Goal: Information Seeking & Learning: Find specific fact

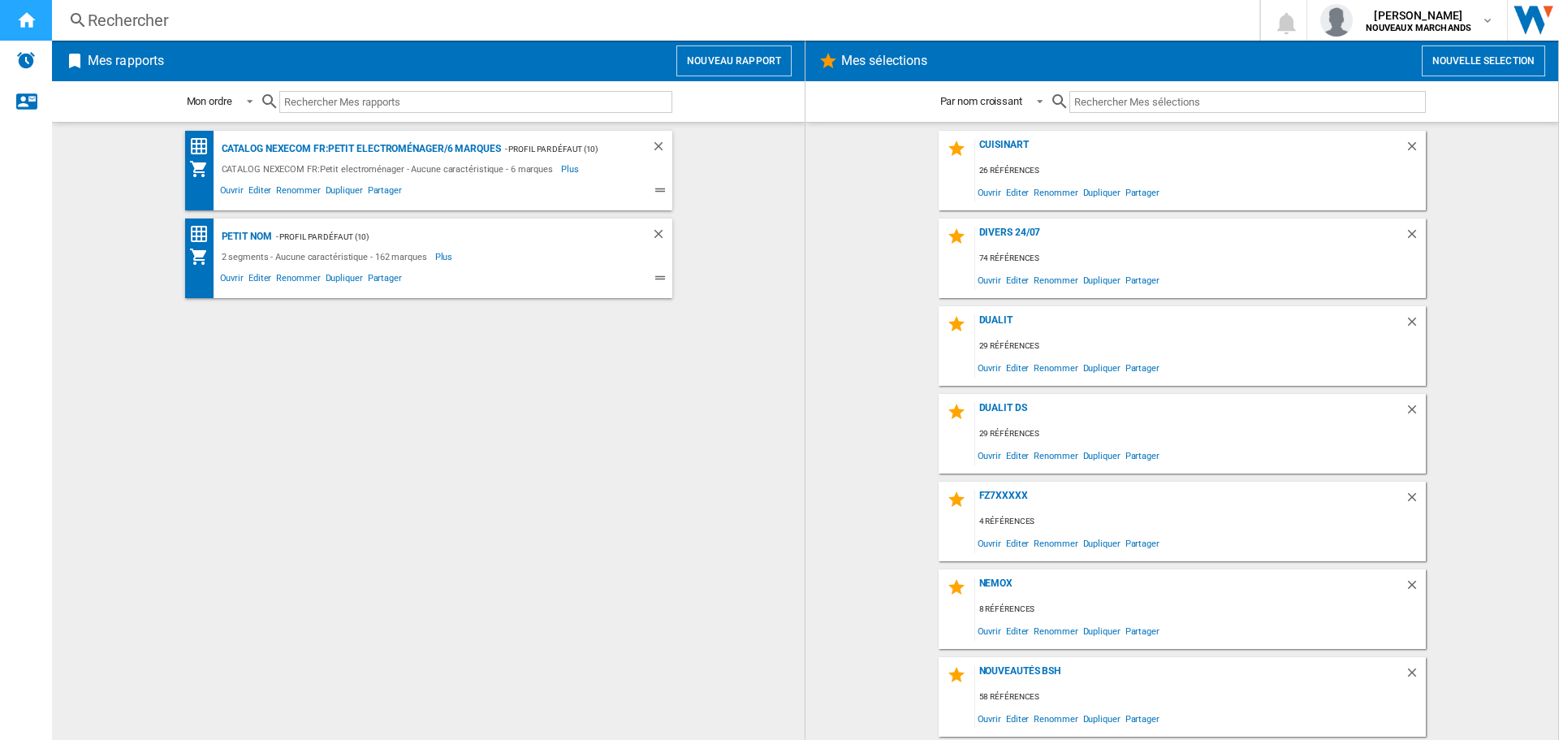
click at [24, 20] on ng-md-icon "Accueil" at bounding box center [25, 19] width 19 height 19
click at [160, 20] on div "Rechercher" at bounding box center [652, 20] width 1129 height 23
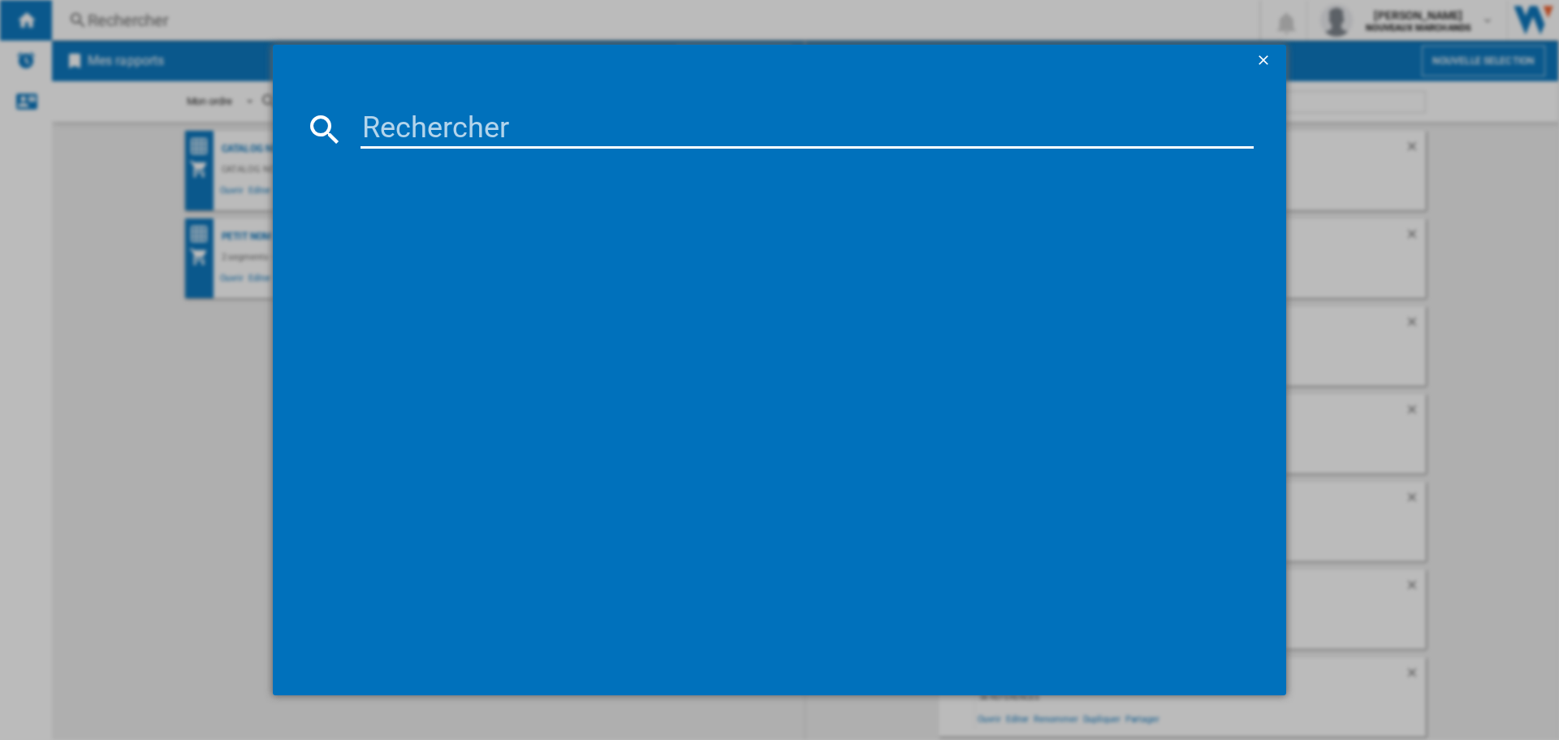
click at [421, 120] on input at bounding box center [806, 129] width 893 height 39
paste input "8003437630606"
type input "8003437630606"
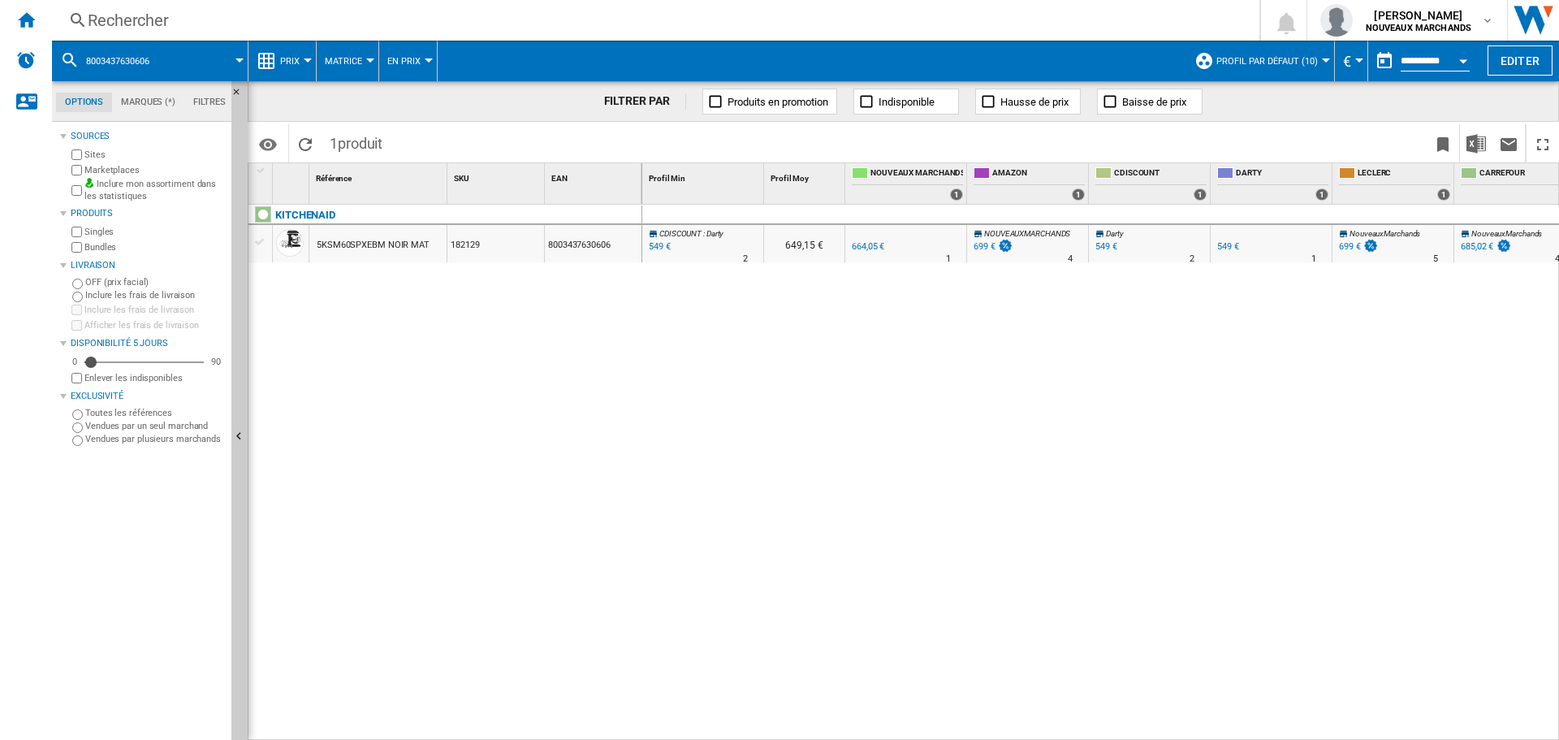
click at [1105, 247] on div "549 €" at bounding box center [1106, 246] width 22 height 11
click at [1232, 244] on div "549 €" at bounding box center [1228, 246] width 22 height 11
